Goal: Navigation & Orientation: Find specific page/section

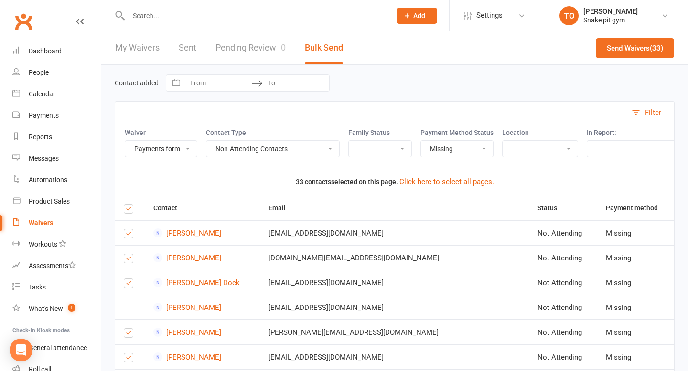
select select "10519"
select select "nacs"
select select "missing"
click at [45, 116] on div "Payments" at bounding box center [44, 116] width 30 height 8
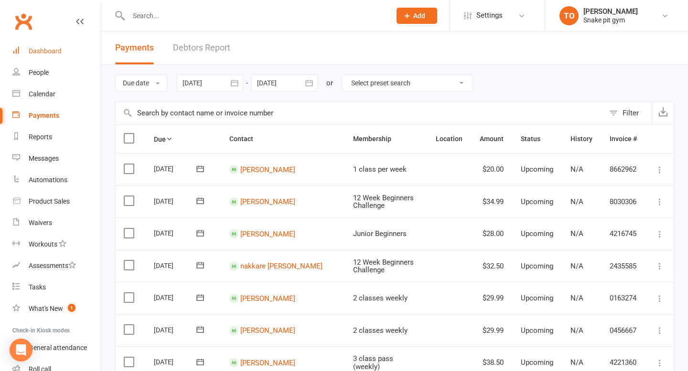
click at [39, 48] on div "Dashboard" at bounding box center [45, 51] width 33 height 8
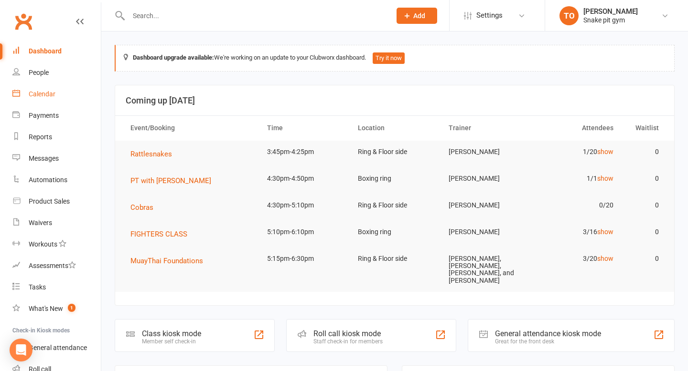
click at [44, 95] on div "Calendar" at bounding box center [42, 94] width 27 height 8
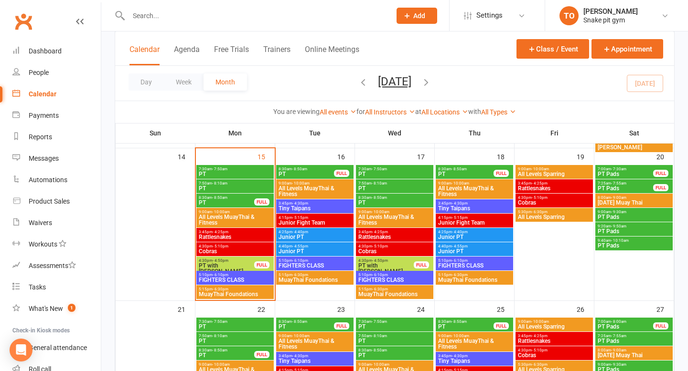
scroll to position [406, 0]
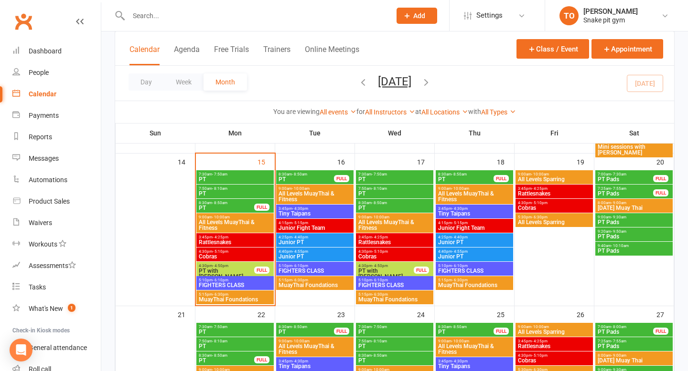
click at [224, 242] on span "Rattlesnakes" at bounding box center [235, 243] width 74 height 6
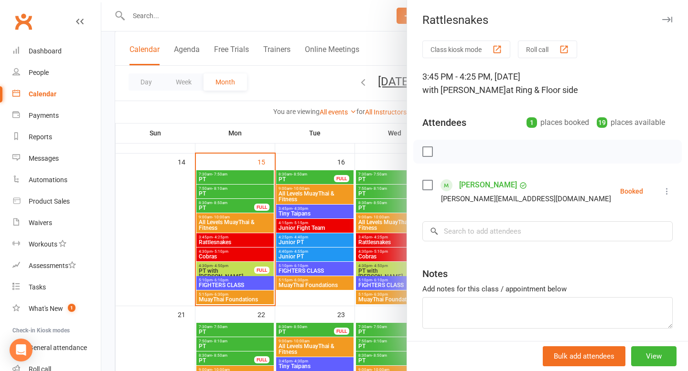
click at [235, 238] on div at bounding box center [394, 185] width 586 height 371
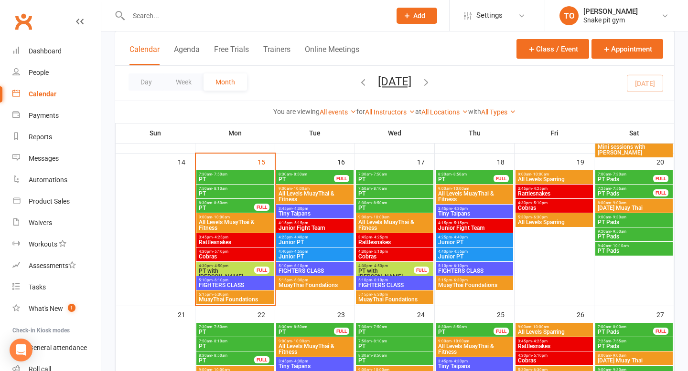
click at [226, 237] on span "- 4:25pm" at bounding box center [220, 237] width 16 height 4
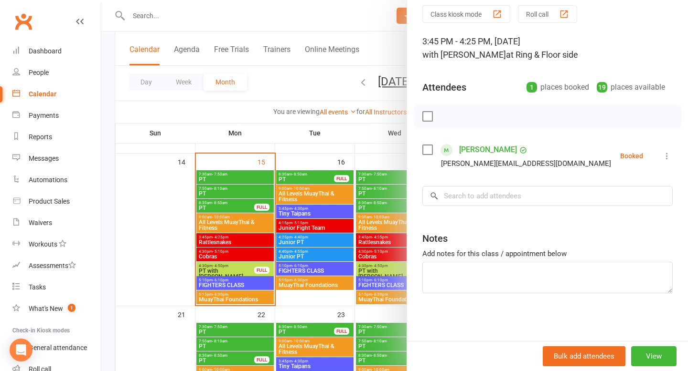
scroll to position [0, 0]
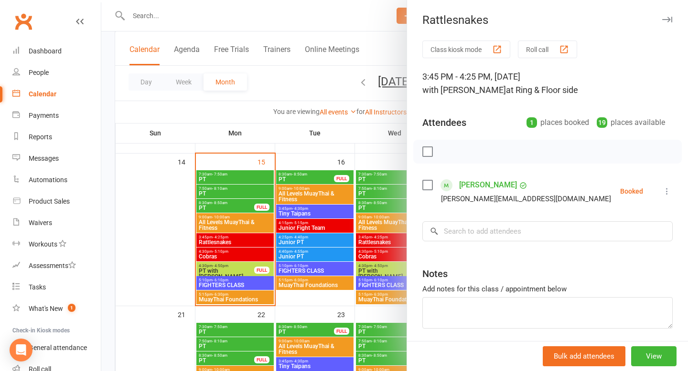
click at [215, 262] on div at bounding box center [394, 185] width 586 height 371
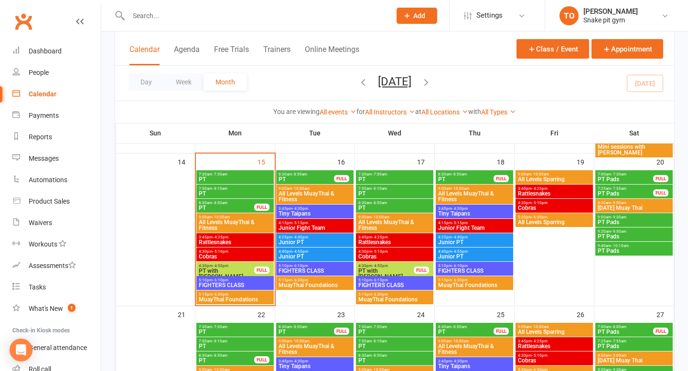
click at [216, 256] on span "Cobras" at bounding box center [235, 257] width 74 height 6
